Goal: Transaction & Acquisition: Purchase product/service

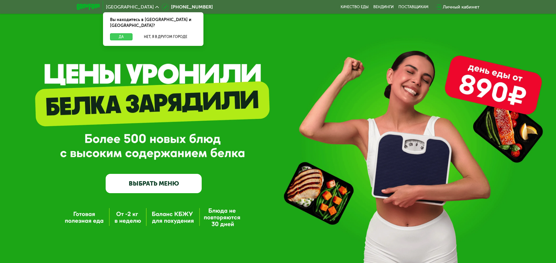
drag, startPoint x: 120, startPoint y: 30, endPoint x: 124, endPoint y: 30, distance: 3.8
click at [121, 33] on button "Да" at bounding box center [121, 36] width 22 height 7
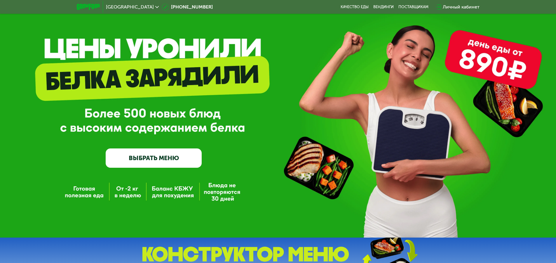
scroll to position [27, 0]
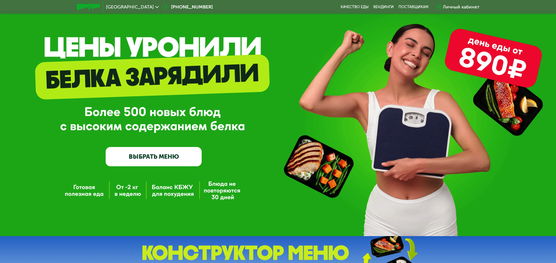
click at [156, 160] on link "ВЫБРАТЬ МЕНЮ" at bounding box center [154, 156] width 96 height 19
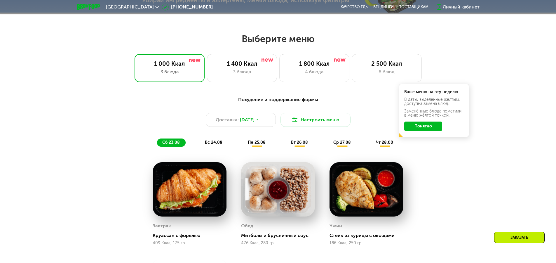
scroll to position [315, 0]
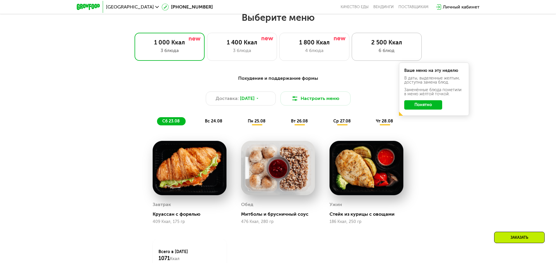
click at [376, 50] on div "6 блюд" at bounding box center [387, 50] width 58 height 7
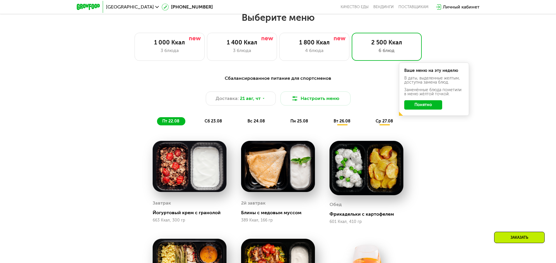
click at [417, 105] on button "Понятно" at bounding box center [423, 104] width 38 height 9
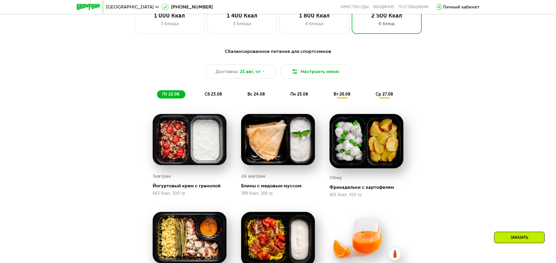
scroll to position [344, 0]
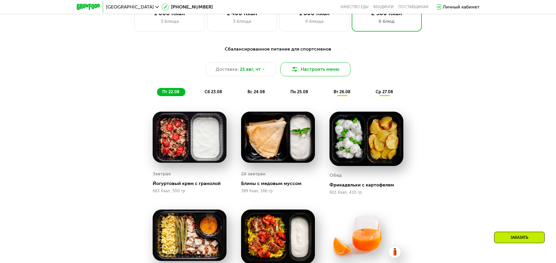
click at [303, 75] on button "Настроить меню" at bounding box center [315, 69] width 70 height 14
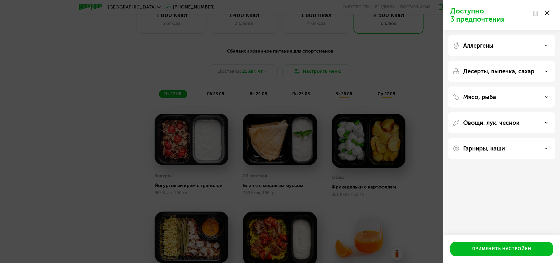
click at [488, 71] on p "Десерты, выпечка, сахар" at bounding box center [498, 71] width 71 height 7
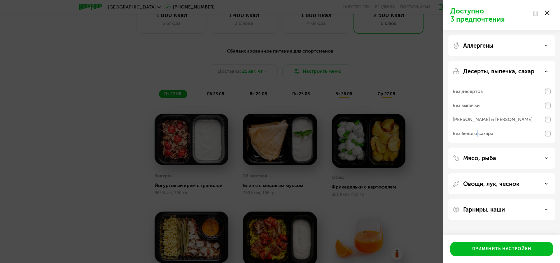
click at [477, 134] on div "Без белого сахара" at bounding box center [473, 133] width 41 height 7
click at [491, 252] on div "Применить настройки" at bounding box center [501, 249] width 59 height 6
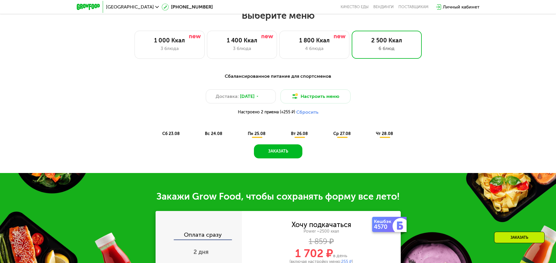
scroll to position [315, 0]
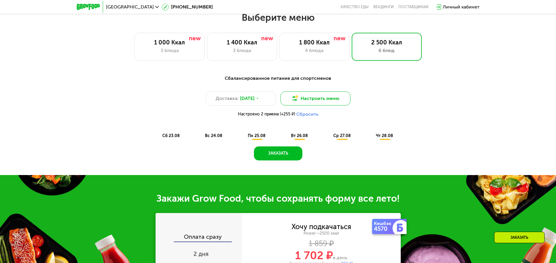
click at [312, 100] on button "Настроить меню" at bounding box center [315, 98] width 70 height 14
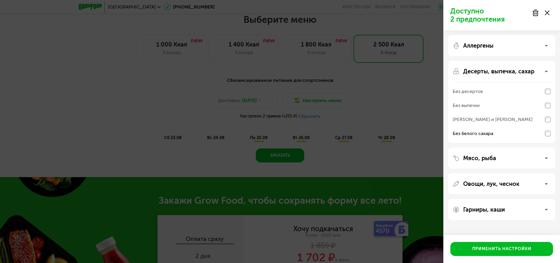
click at [492, 72] on p "Десерты, выпечка, сахар" at bounding box center [498, 71] width 71 height 7
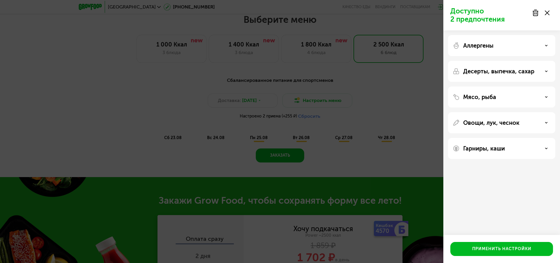
click at [509, 99] on div "Мясо, рыба" at bounding box center [502, 96] width 98 height 7
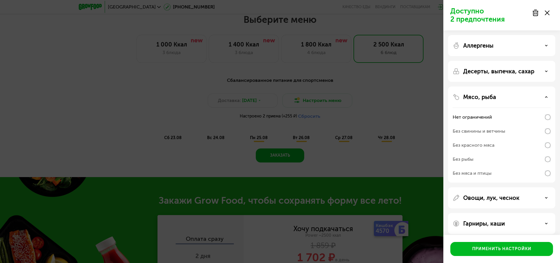
click at [509, 99] on div "Мясо, рыба" at bounding box center [502, 96] width 98 height 7
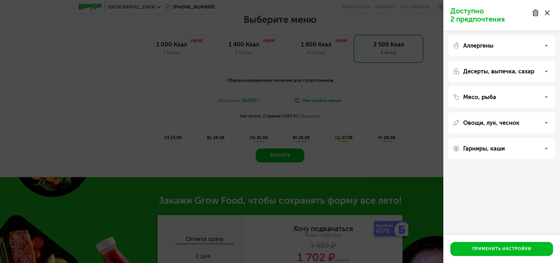
click at [490, 138] on div "Овощи, лук, чеснок" at bounding box center [501, 148] width 107 height 21
click at [492, 120] on p "Овощи, лук, чеснок" at bounding box center [491, 122] width 56 height 7
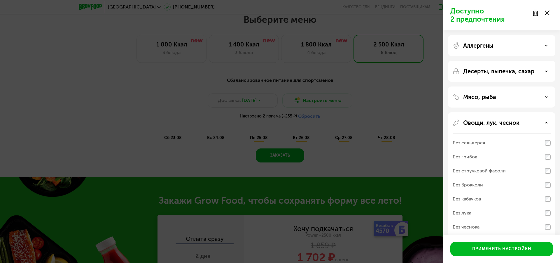
click at [511, 125] on p "Овощи, лук, чеснок" at bounding box center [491, 122] width 56 height 7
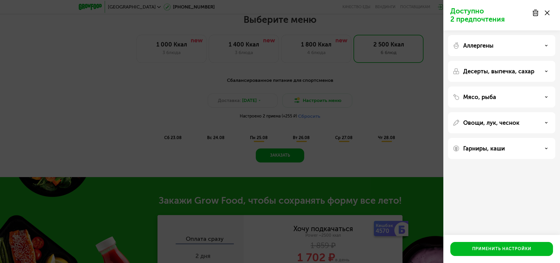
click at [364, 133] on div "Доступно 2 предпочтения Аллергены Десерты, выпечка, сахар Мясо, рыба Овощи, лук…" at bounding box center [280, 131] width 560 height 263
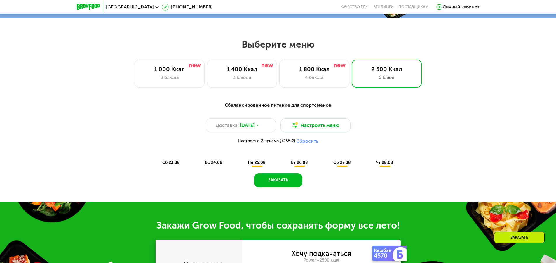
scroll to position [286, 0]
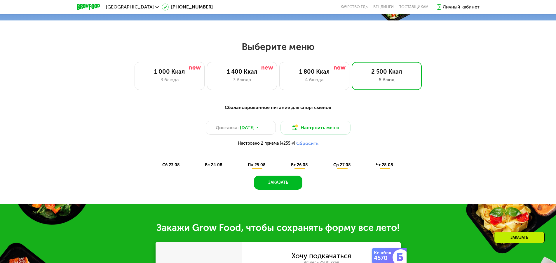
click at [172, 167] on span "сб 23.08" at bounding box center [171, 164] width 18 height 5
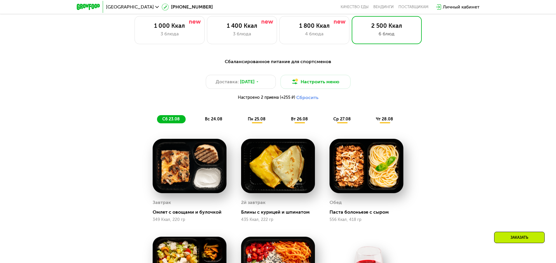
scroll to position [350, 0]
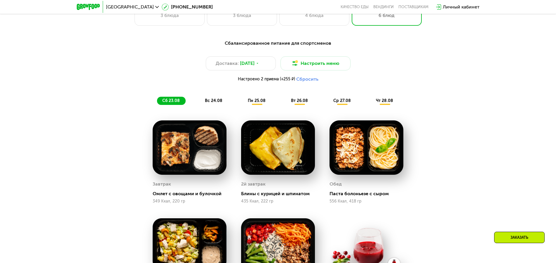
click at [214, 103] on span "вс 24.08" at bounding box center [214, 100] width 18 height 5
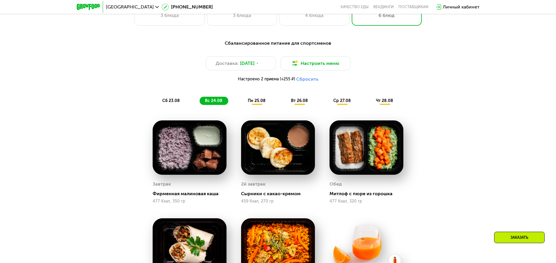
click at [240, 100] on div "сб 23.08 вс 24.08 пн 25.08 вт 26.08 ср 27.08 чт 28.08" at bounding box center [278, 101] width 242 height 8
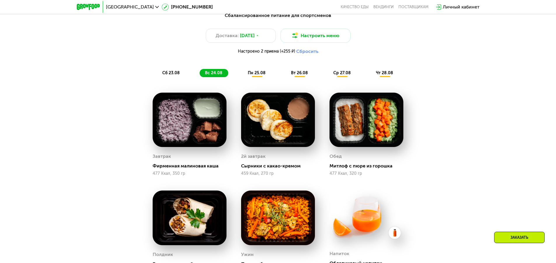
scroll to position [379, 0]
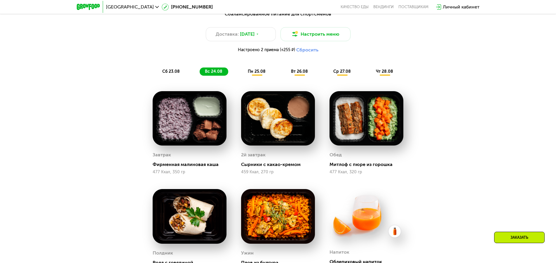
click at [261, 74] on span "пн 25.08" at bounding box center [257, 71] width 18 height 5
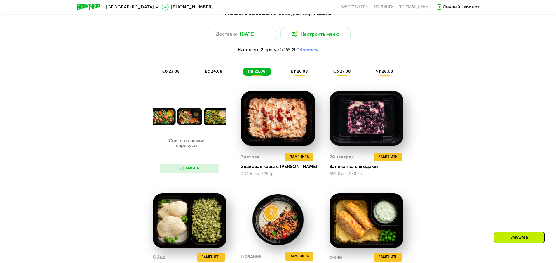
click at [297, 71] on span "вт 26.08" at bounding box center [299, 71] width 17 height 5
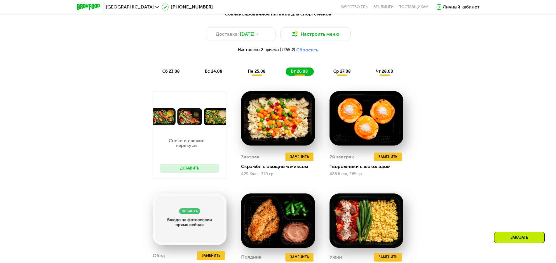
click at [371, 71] on div "ср 27.08" at bounding box center [385, 71] width 28 height 8
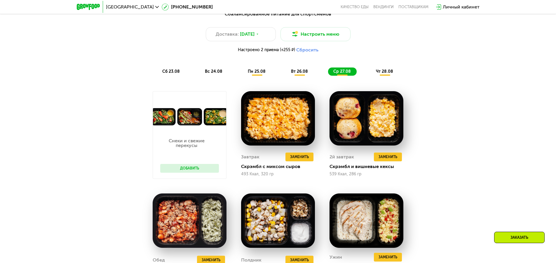
click at [383, 70] on div "чт 28.08" at bounding box center [385, 71] width 28 height 8
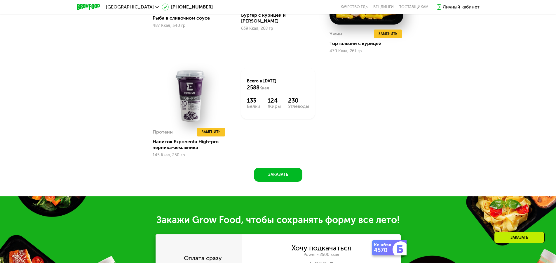
scroll to position [584, 0]
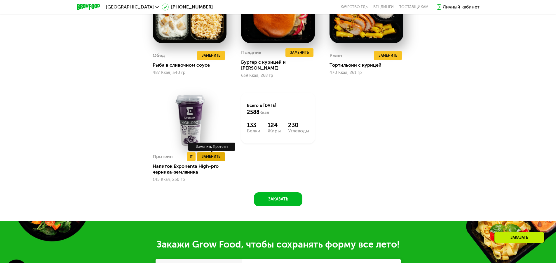
click at [208, 155] on span "Заменить" at bounding box center [211, 157] width 19 height 6
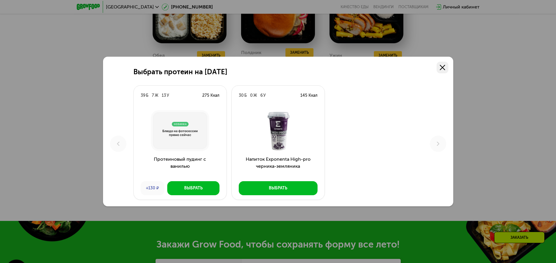
click at [445, 69] on use at bounding box center [442, 67] width 5 height 5
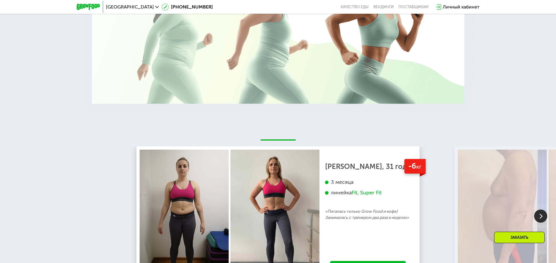
scroll to position [1167, 0]
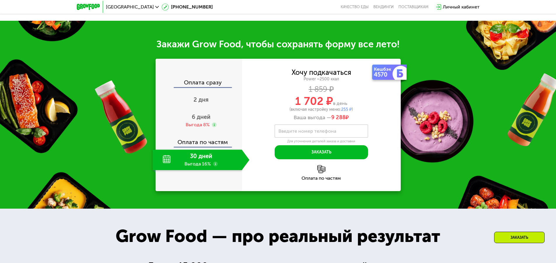
drag, startPoint x: 243, startPoint y: 115, endPoint x: 264, endPoint y: 109, distance: 21.8
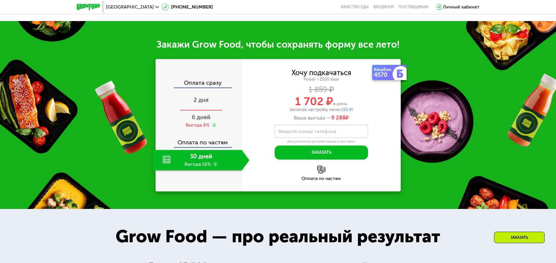
click at [206, 99] on span "2 дня" at bounding box center [200, 99] width 15 height 7
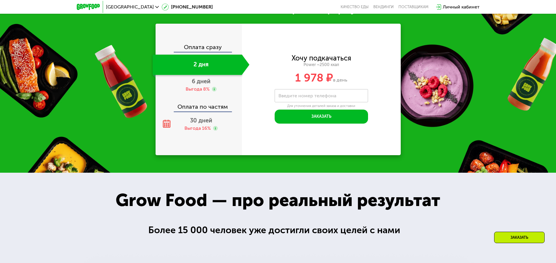
scroll to position [754, 0]
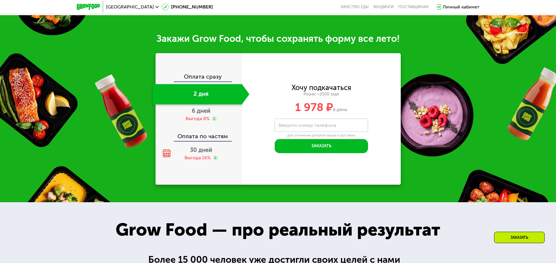
click at [203, 79] on div "Оплата сразу" at bounding box center [199, 78] width 86 height 8
click at [205, 72] on div "Оплата сразу 2 дня 6 дней Выгода 8% Оплата по частям 30 дней Выгода 16%" at bounding box center [199, 118] width 86 height 131
click at [205, 80] on div "Оплата сразу" at bounding box center [199, 78] width 86 height 8
click at [200, 100] on div "2 дня" at bounding box center [197, 94] width 89 height 20
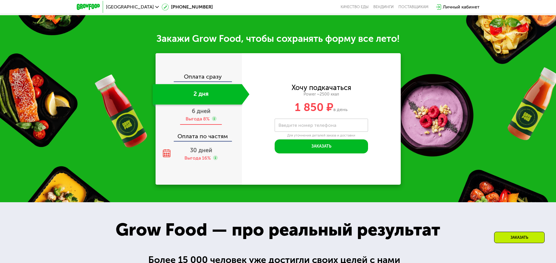
click at [201, 114] on span "6 дней" at bounding box center [201, 110] width 19 height 7
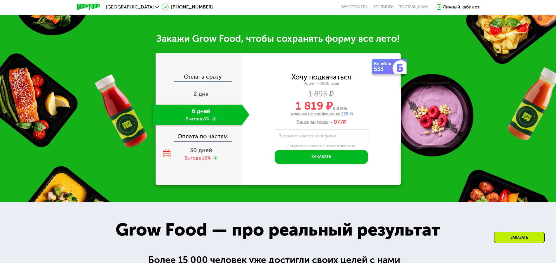
click at [202, 95] on span "2 дня" at bounding box center [200, 93] width 15 height 7
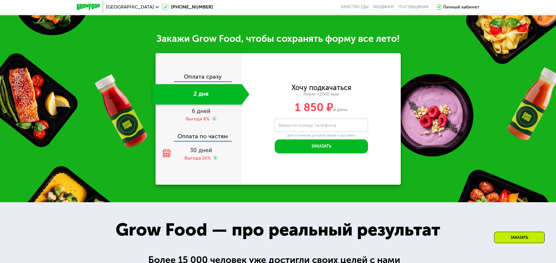
drag, startPoint x: 203, startPoint y: 80, endPoint x: 200, endPoint y: 100, distance: 20.2
click at [203, 80] on div "Оплата сразу" at bounding box center [199, 78] width 86 height 8
click at [195, 151] on span "30 дней" at bounding box center [201, 150] width 22 height 7
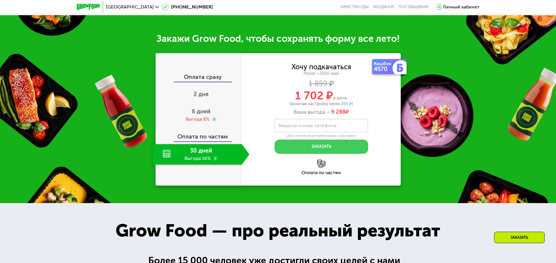
drag, startPoint x: 310, startPoint y: 149, endPoint x: 308, endPoint y: 164, distance: 15.1
click at [307, 163] on div "Кешбэк 4570 Хочу подкачаться Power ~2500 ккал 1 859 ₽ 1 702 ₽ в день (включая н…" at bounding box center [321, 119] width 159 height 132
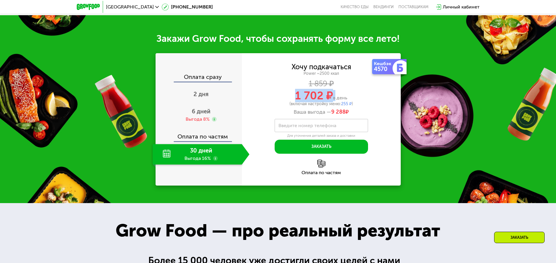
drag, startPoint x: 292, startPoint y: 97, endPoint x: 334, endPoint y: 97, distance: 42.6
click at [334, 97] on div "1 702 ₽ в день" at bounding box center [321, 95] width 159 height 11
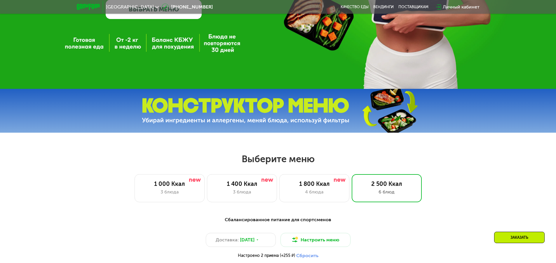
scroll to position [303, 0]
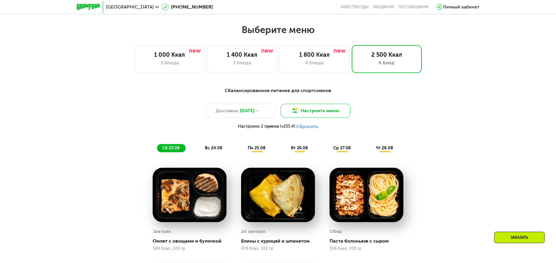
click at [327, 115] on button "Настроить меню" at bounding box center [315, 111] width 70 height 14
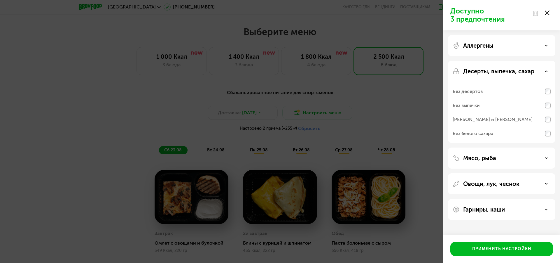
click at [396, 115] on div "Доступно 3 предпочтения Аллергены Десерты, выпечка, сахар Без десертов Без выпе…" at bounding box center [280, 131] width 560 height 263
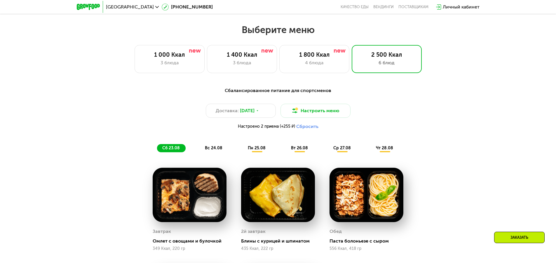
click at [309, 126] on button "Сбросить" at bounding box center [307, 126] width 22 height 6
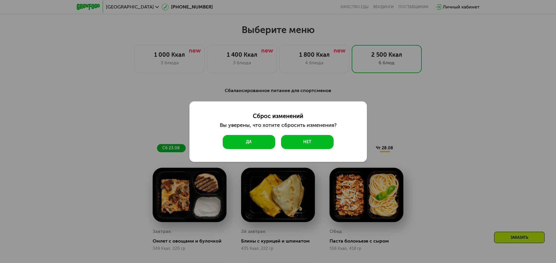
click at [269, 141] on button "Да" at bounding box center [249, 142] width 53 height 14
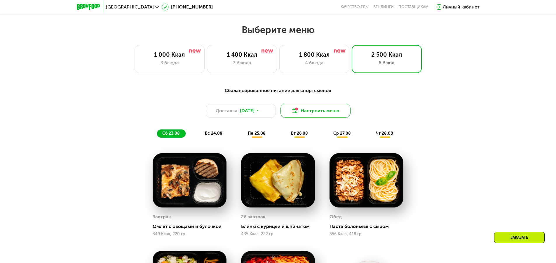
click at [323, 115] on button "Настроить меню" at bounding box center [315, 111] width 70 height 14
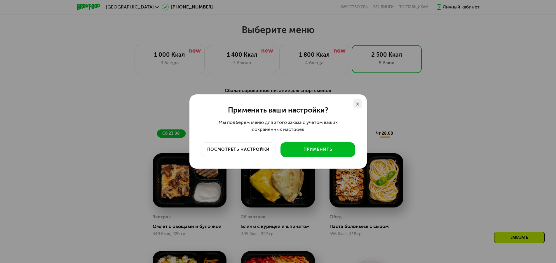
click at [357, 107] on div at bounding box center [357, 103] width 9 height 9
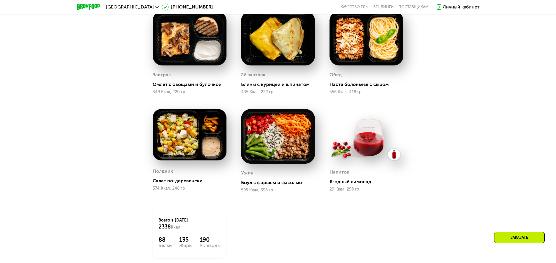
scroll to position [449, 0]
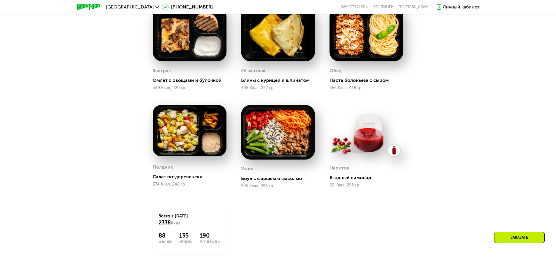
drag, startPoint x: 184, startPoint y: 126, endPoint x: 174, endPoint y: 127, distance: 10.2
